Goal: Entertainment & Leisure: Consume media (video, audio)

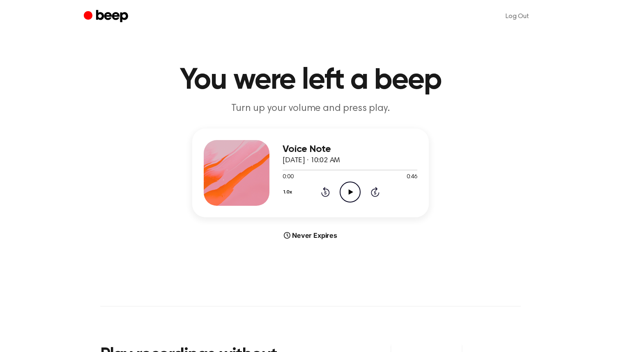
click at [344, 185] on icon "Play Audio" at bounding box center [350, 192] width 21 height 21
click at [348, 190] on icon "Pause Audio" at bounding box center [350, 192] width 21 height 21
click at [348, 192] on icon at bounding box center [350, 191] width 5 height 5
click at [354, 194] on icon "Play Audio" at bounding box center [350, 192] width 21 height 21
click at [350, 195] on icon "Play Audio" at bounding box center [350, 192] width 21 height 21
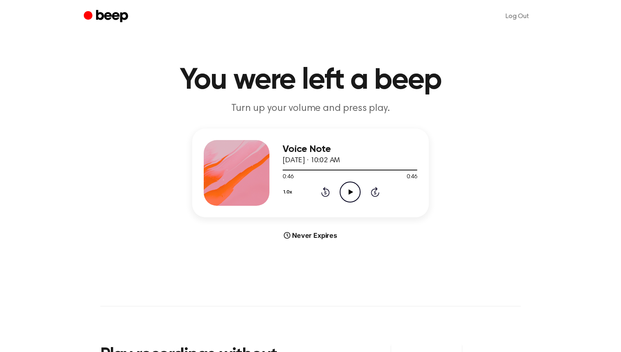
click at [347, 192] on icon "Play Audio" at bounding box center [350, 192] width 21 height 21
click at [354, 189] on icon "Play Audio" at bounding box center [350, 192] width 21 height 21
click at [355, 191] on icon "Play Audio" at bounding box center [350, 192] width 21 height 21
click at [287, 171] on div at bounding box center [350, 169] width 135 height 7
click at [347, 191] on icon "Pause Audio" at bounding box center [350, 192] width 21 height 21
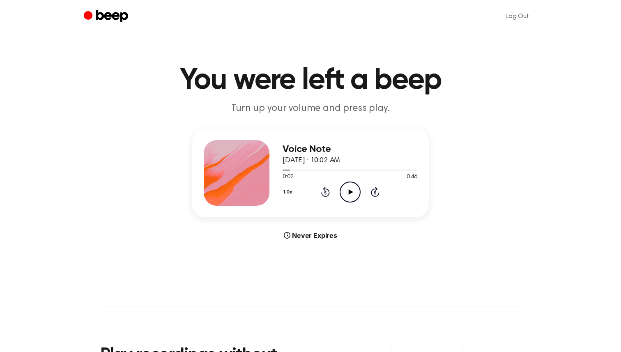
drag, startPoint x: 286, startPoint y: 169, endPoint x: 276, endPoint y: 169, distance: 10.7
click at [276, 169] on div "Voice Note August 14, 2025 · 10:02 AM 0:02 0:46 Your browser does not support t…" at bounding box center [310, 173] width 237 height 89
click at [354, 191] on icon "Play Audio" at bounding box center [350, 192] width 21 height 21
drag, startPoint x: 290, startPoint y: 172, endPoint x: 283, endPoint y: 171, distance: 7.5
click at [283, 172] on div at bounding box center [350, 169] width 135 height 7
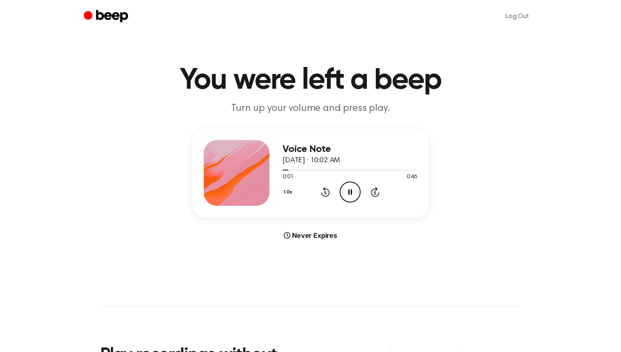
click at [325, 189] on icon "Rewind 5 seconds" at bounding box center [325, 191] width 9 height 11
click at [347, 193] on icon "Pause Audio" at bounding box center [350, 192] width 21 height 21
click at [323, 192] on icon "Rewind 5 seconds" at bounding box center [325, 191] width 9 height 11
click at [351, 194] on icon "Play Audio" at bounding box center [350, 192] width 21 height 21
click at [354, 196] on icon "Play Audio" at bounding box center [350, 192] width 21 height 21
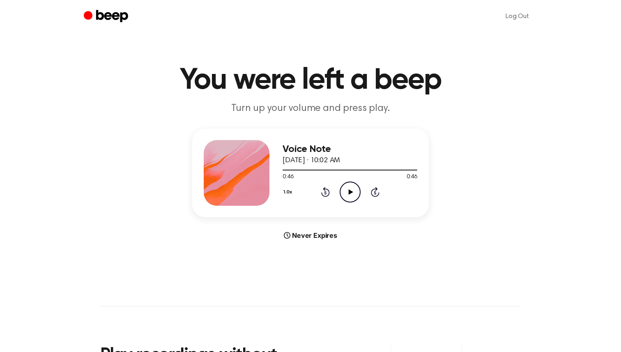
click at [345, 196] on icon "Play Audio" at bounding box center [350, 192] width 21 height 21
click at [350, 185] on icon "Pause Audio" at bounding box center [350, 192] width 21 height 21
click at [323, 191] on icon "Rewind 5 seconds" at bounding box center [325, 191] width 9 height 11
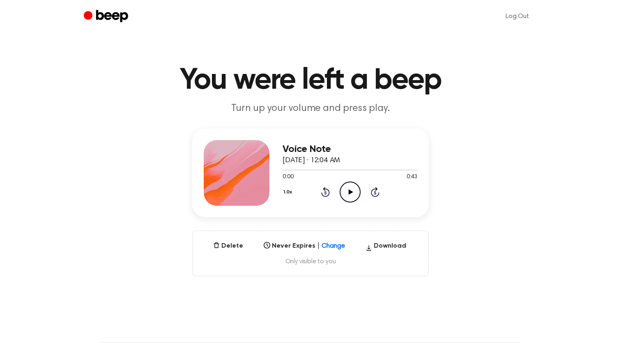
click at [356, 196] on icon "Play Audio" at bounding box center [350, 192] width 21 height 21
click at [351, 184] on icon "Play Audio" at bounding box center [350, 192] width 21 height 21
click at [356, 189] on icon "Pause Audio" at bounding box center [350, 192] width 21 height 21
click at [351, 187] on icon "Play Audio" at bounding box center [350, 192] width 21 height 21
click at [352, 190] on icon at bounding box center [350, 191] width 4 height 5
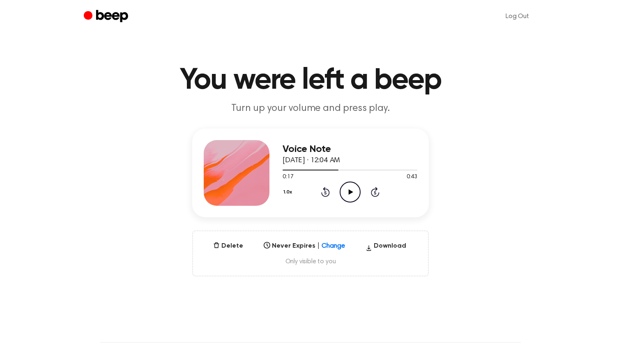
click at [350, 196] on icon "Play Audio" at bounding box center [350, 192] width 21 height 21
click at [351, 195] on icon "Pause Audio" at bounding box center [350, 192] width 21 height 21
click at [345, 189] on icon "Play Audio" at bounding box center [350, 192] width 21 height 21
click at [354, 188] on icon "Pause Audio" at bounding box center [350, 192] width 21 height 21
click at [352, 189] on icon "Play Audio" at bounding box center [350, 192] width 21 height 21
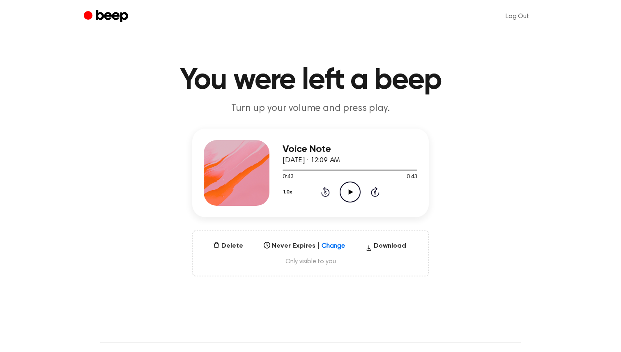
click at [353, 203] on div "Voice Note August 24, 2025 · 12:09 AM 0:43 0:43 Your browser does not support t…" at bounding box center [350, 173] width 135 height 66
click at [351, 194] on icon "Play Audio" at bounding box center [350, 192] width 21 height 21
